Goal: Navigation & Orientation: Find specific page/section

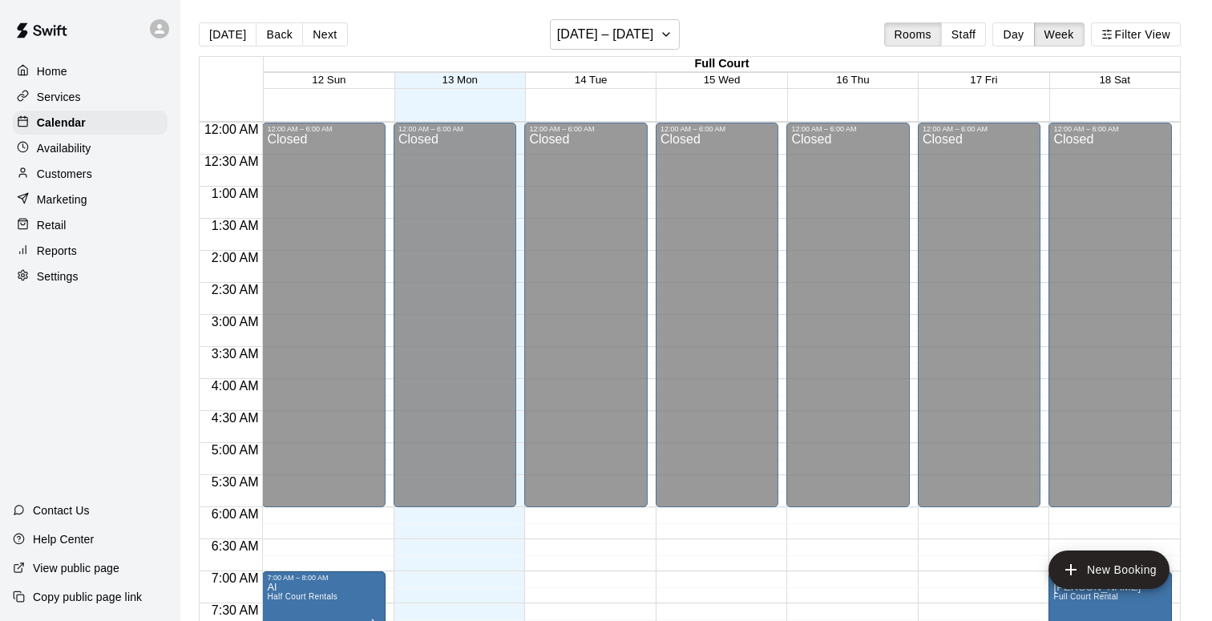
scroll to position [571, 0]
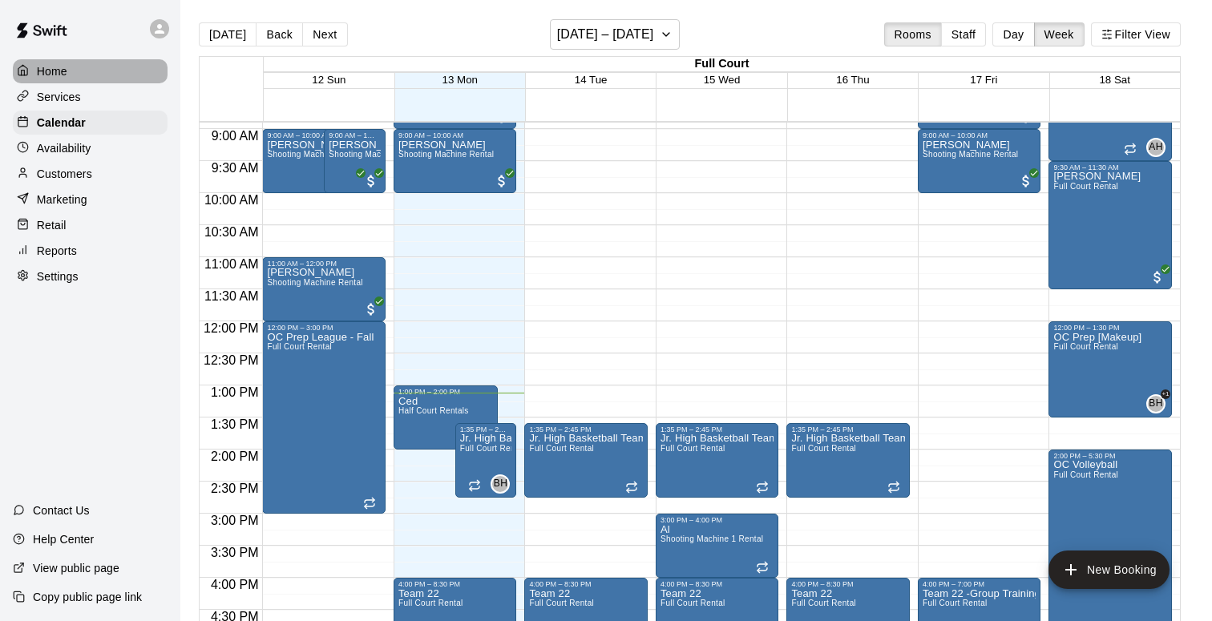
click at [71, 71] on div "Home" at bounding box center [90, 71] width 155 height 24
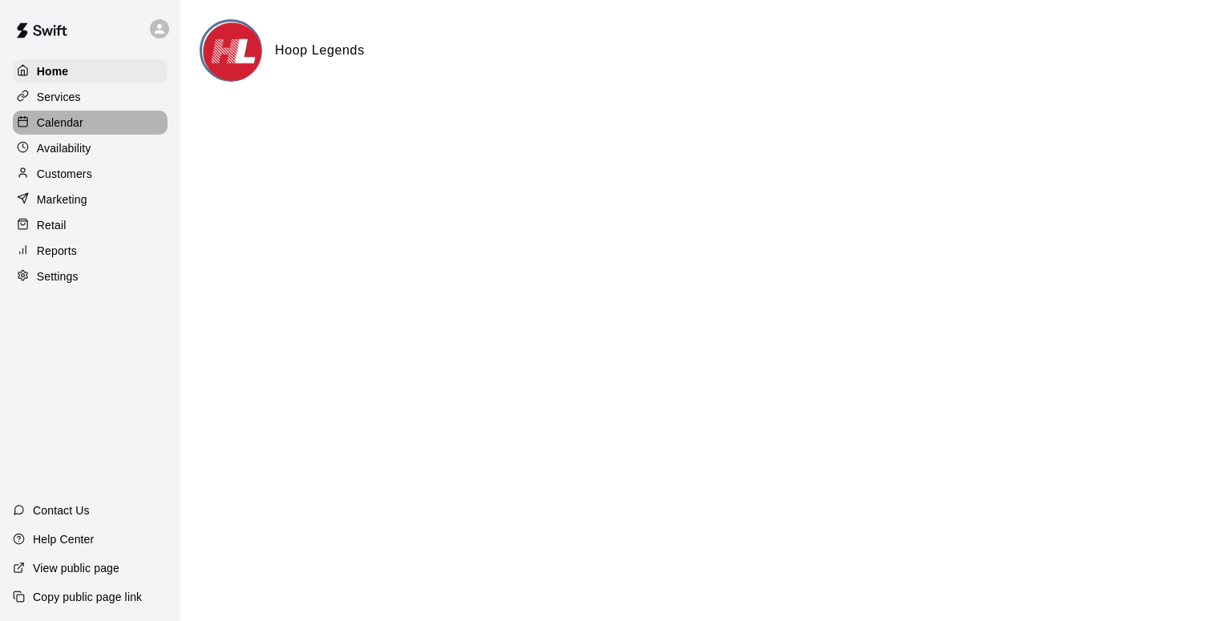
click at [67, 119] on p "Calendar" at bounding box center [60, 123] width 46 height 16
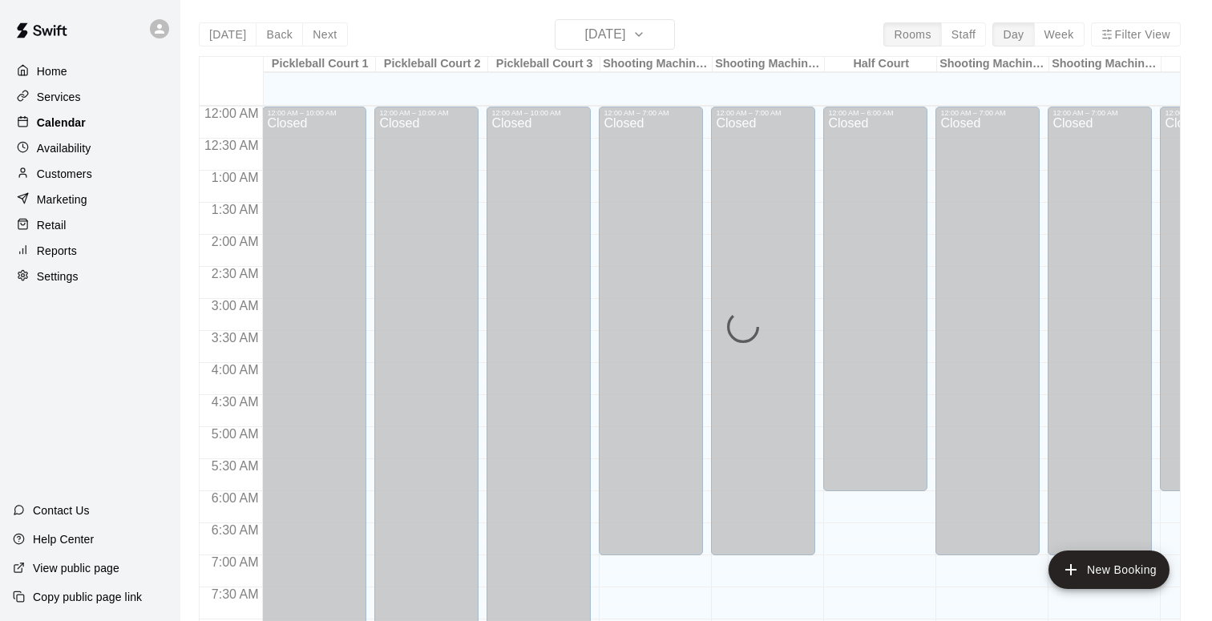
scroll to position [849, 0]
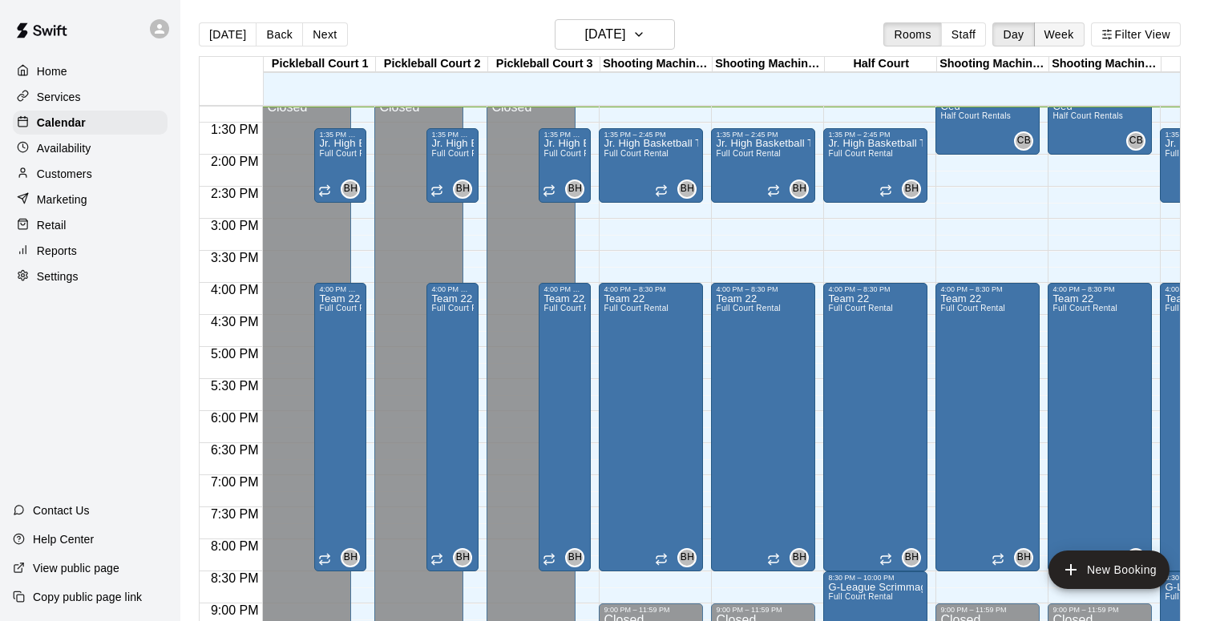
click at [1063, 34] on button "Week" at bounding box center [1059, 34] width 50 height 24
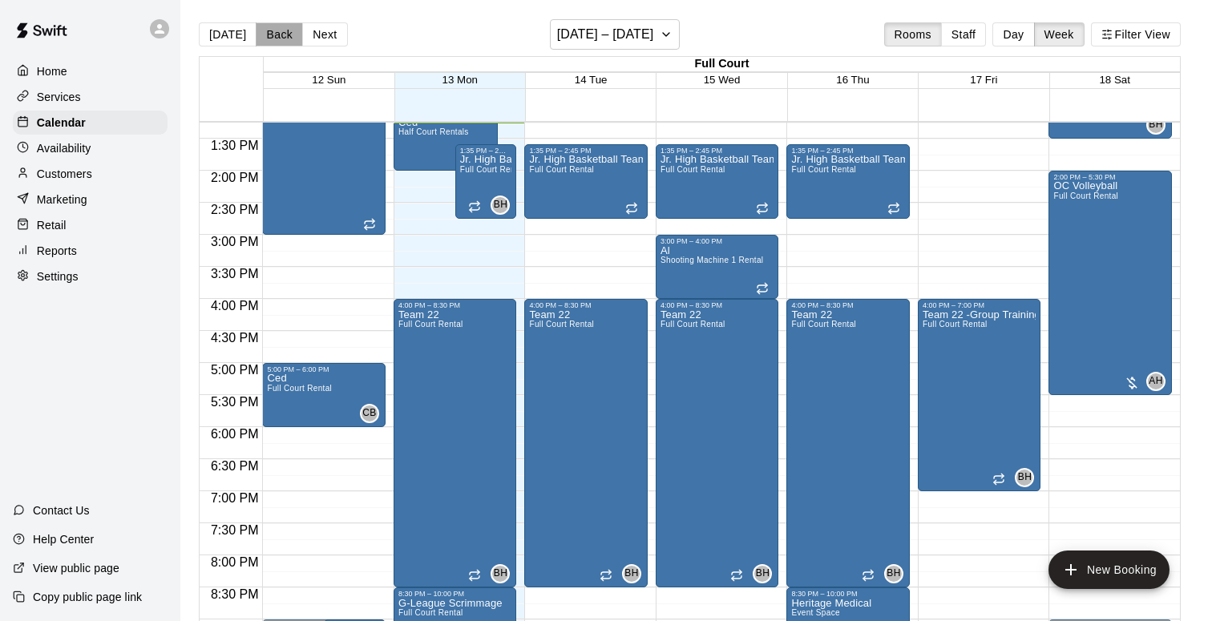
click at [268, 32] on button "Back" at bounding box center [279, 34] width 47 height 24
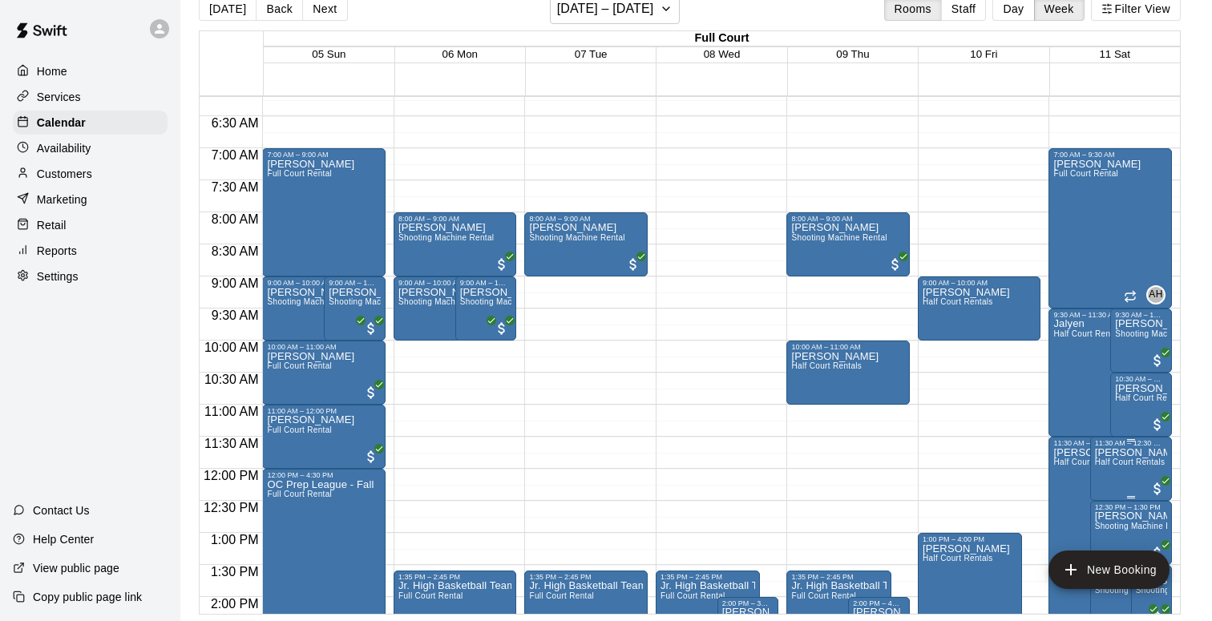
scroll to position [417, 0]
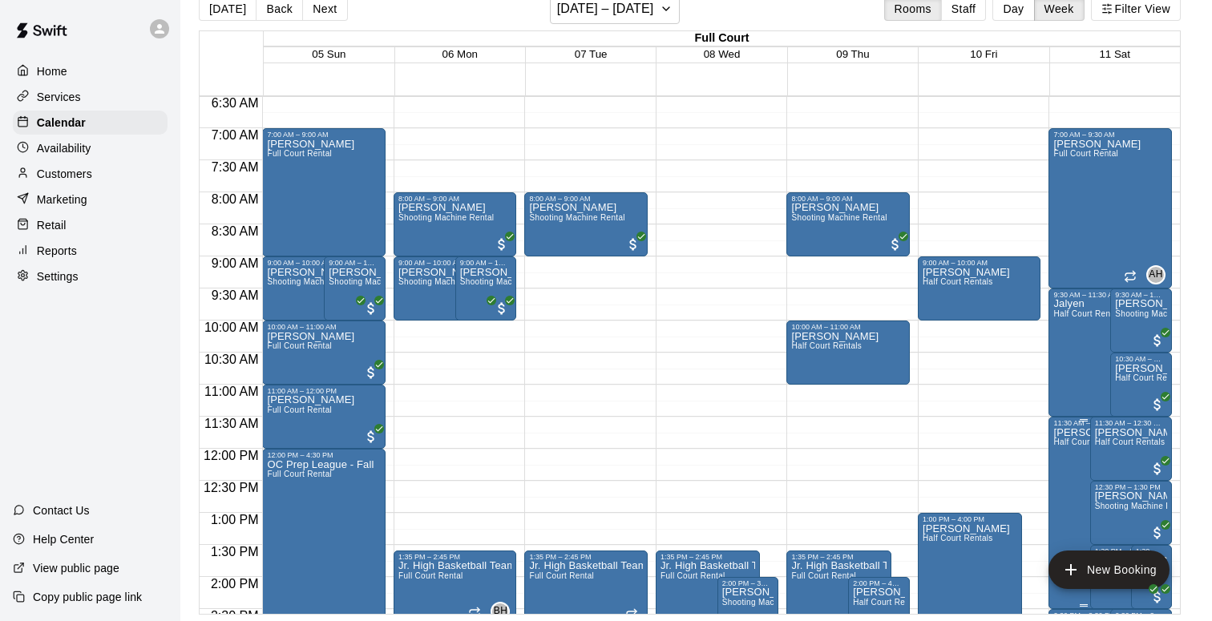
click at [910, 461] on div at bounding box center [606, 310] width 1212 height 621
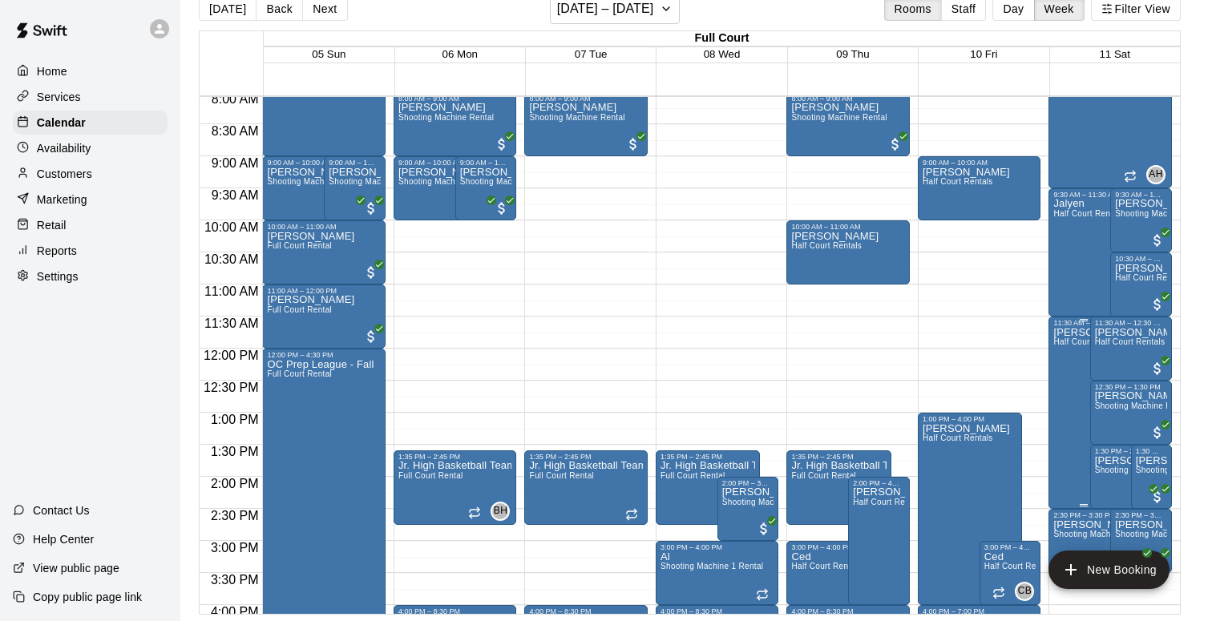
scroll to position [516, 0]
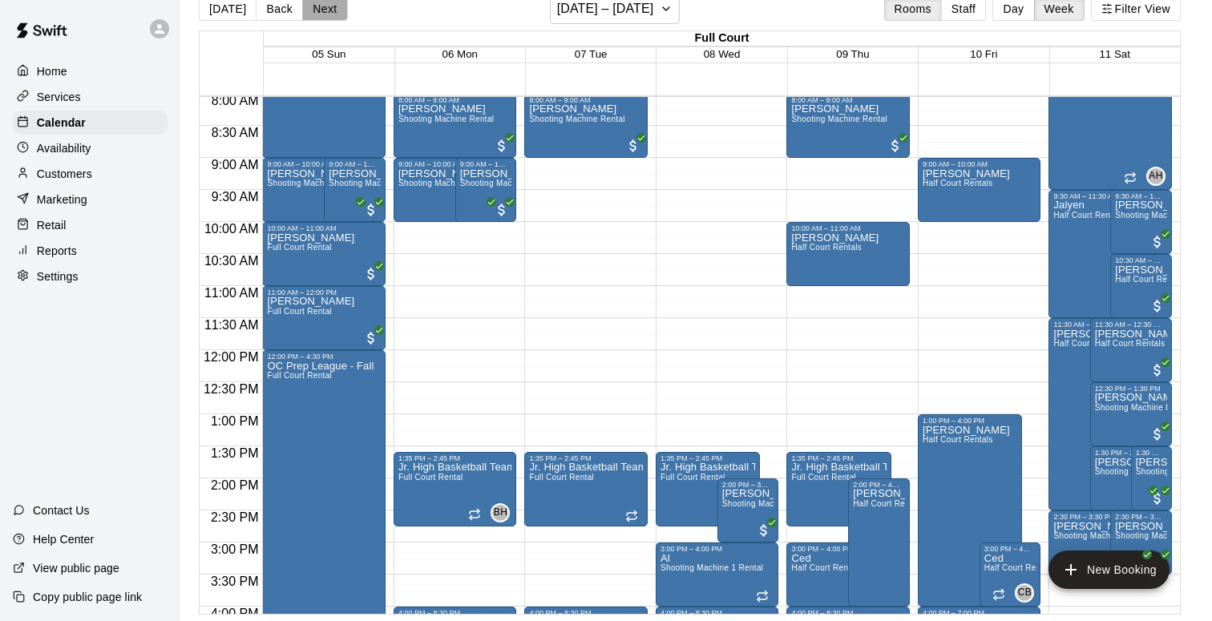
click at [326, 13] on button "Next" at bounding box center [324, 9] width 45 height 24
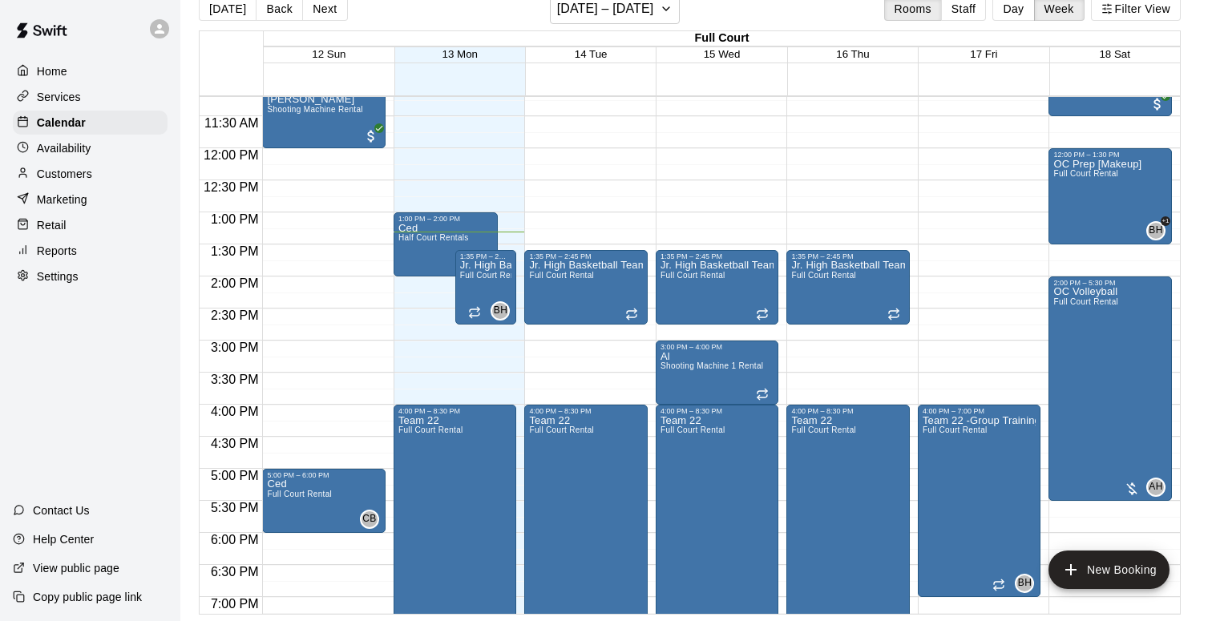
scroll to position [737, 0]
